Goal: Find specific page/section: Find specific page/section

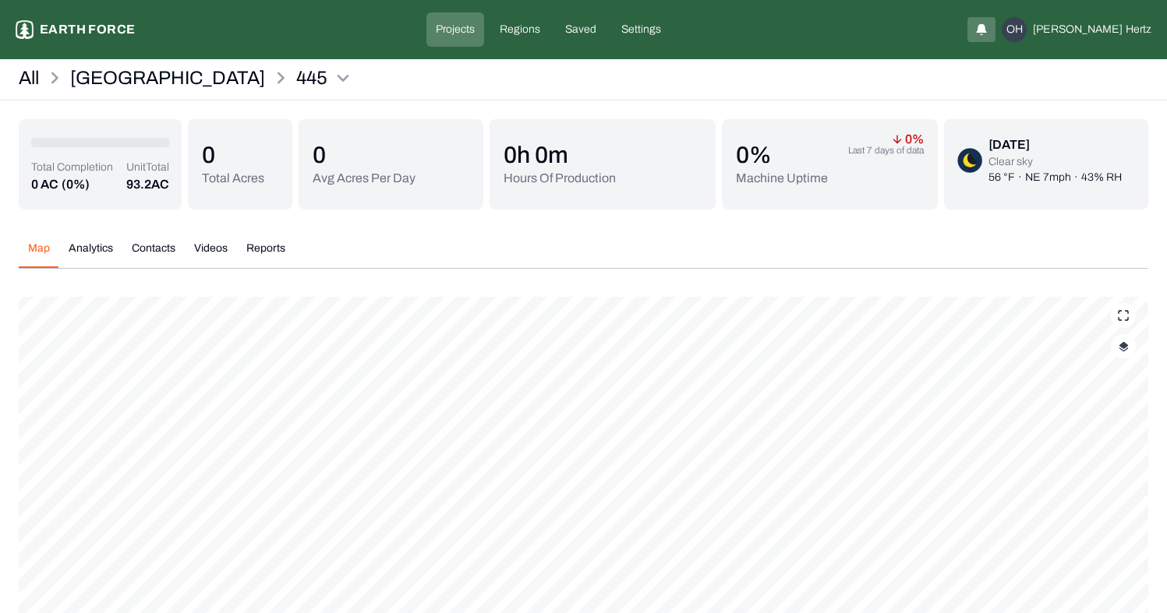
click at [86, 64] on div "445 Earth force Projects Regions Saved Settings OH [PERSON_NAME] All [GEOGRAPHI…" at bounding box center [583, 342] width 1167 height 684
click at [87, 71] on p "[GEOGRAPHIC_DATA]" at bounding box center [167, 77] width 195 height 25
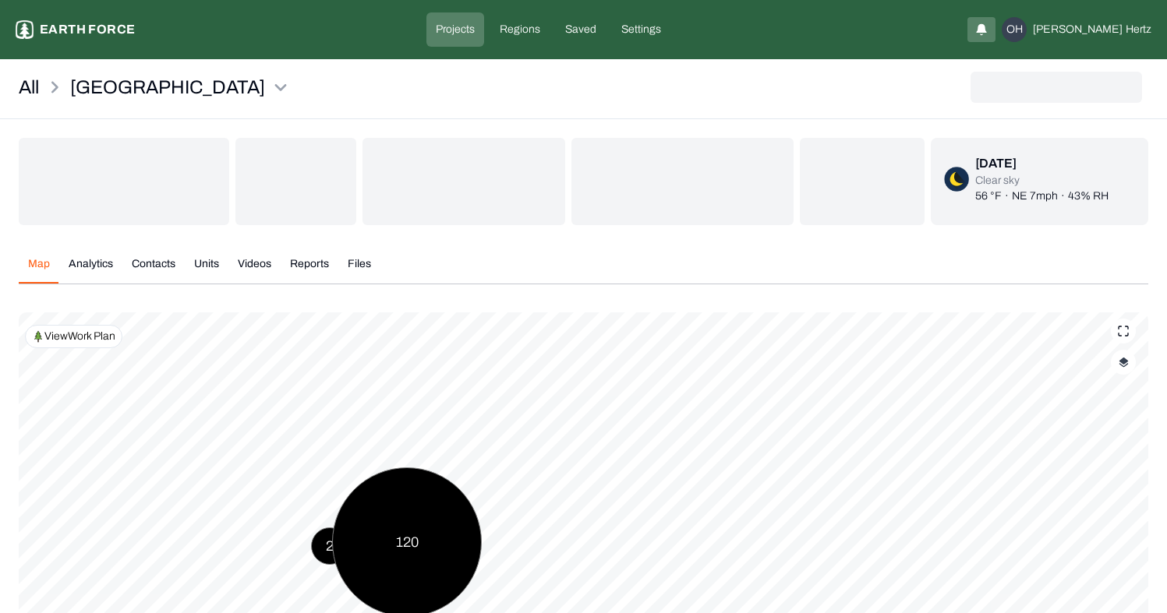
click at [85, 332] on p "View Work Plan" at bounding box center [79, 337] width 71 height 16
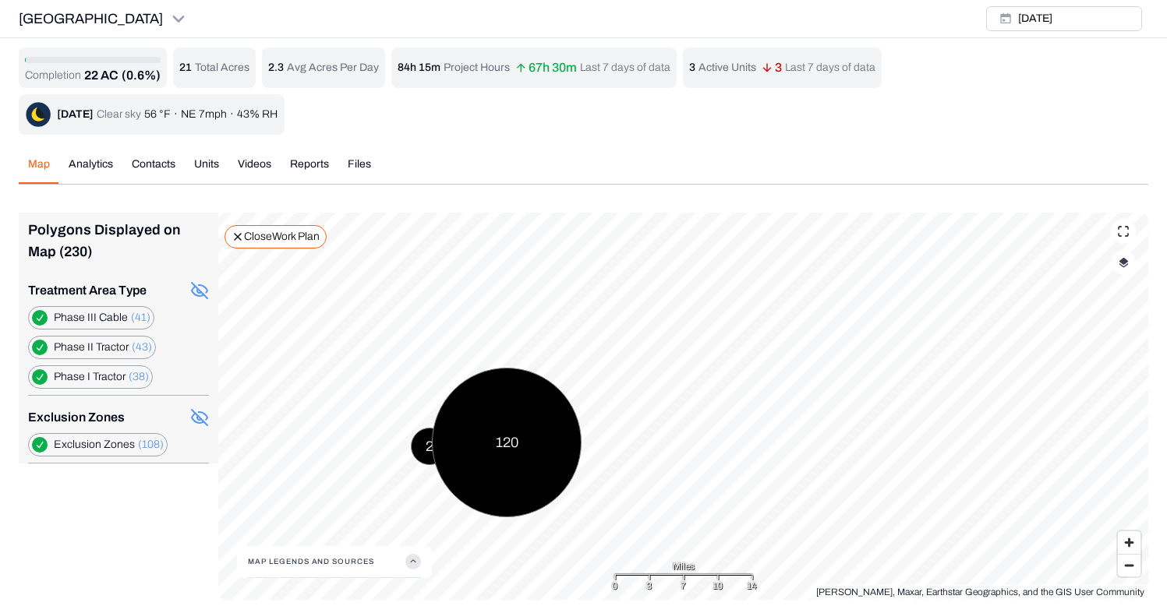
click at [92, 379] on label "Phase I Tractor (38)" at bounding box center [101, 377] width 95 height 16
click at [41, 347] on Tractor "button" at bounding box center [40, 348] width 16 height 16
click at [44, 313] on Cable "button" at bounding box center [40, 318] width 16 height 16
click at [472, 153] on div "Map Analytics Contacts Units Videos Reports Files [DATE] Polygons Displayed on …" at bounding box center [583, 372] width 1129 height 456
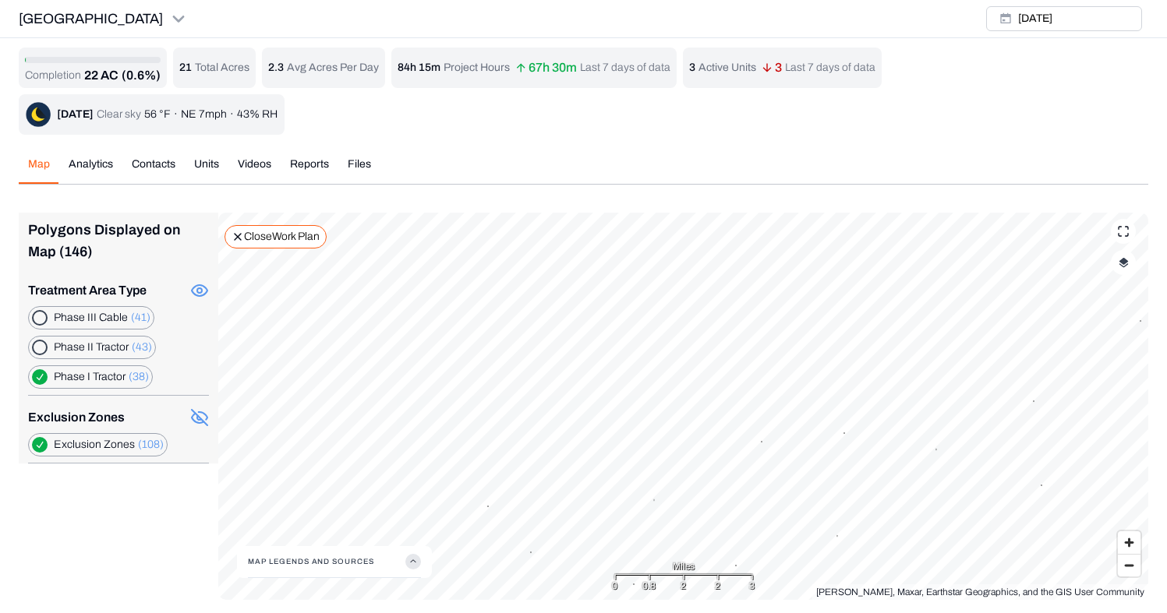
click at [157, 532] on div "Polygons Displayed on Map (146) Treatment Area Type Phase III Cable (41) Phase …" at bounding box center [583, 406] width 1129 height 387
